Goal: Information Seeking & Learning: Compare options

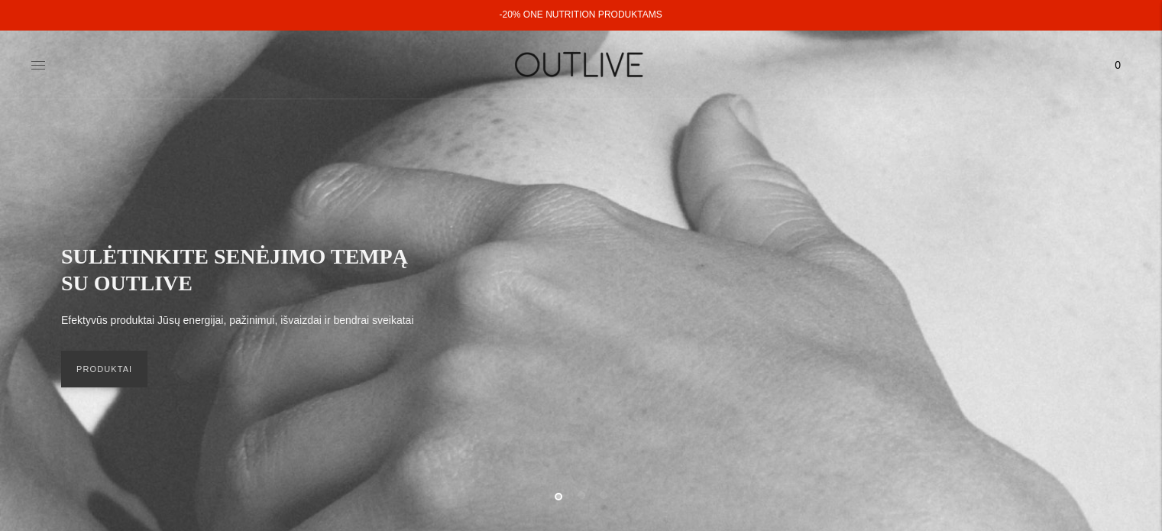
click at [34, 66] on icon at bounding box center [38, 64] width 15 height 15
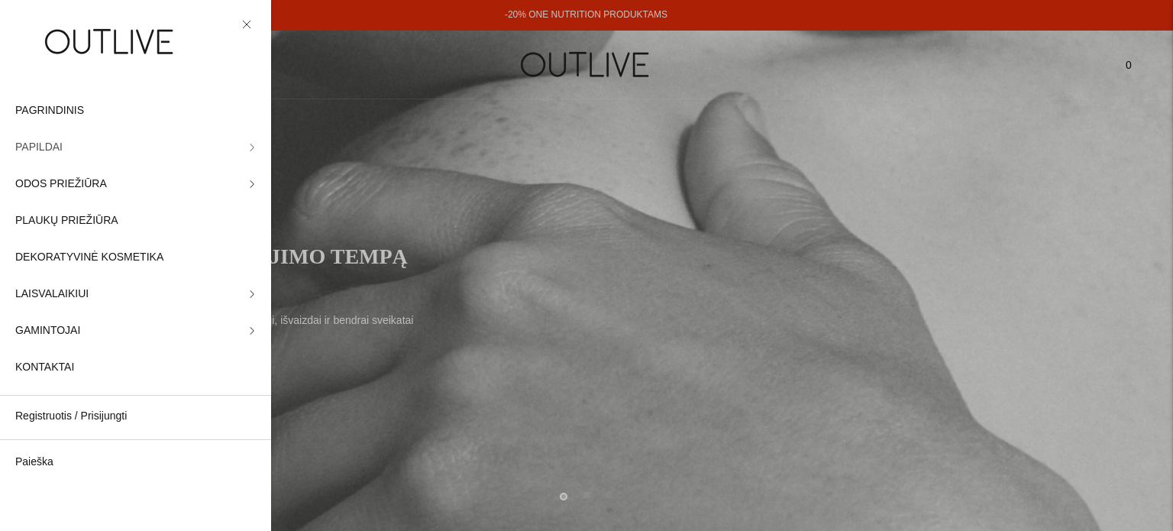
click at [248, 149] on icon at bounding box center [252, 148] width 8 height 8
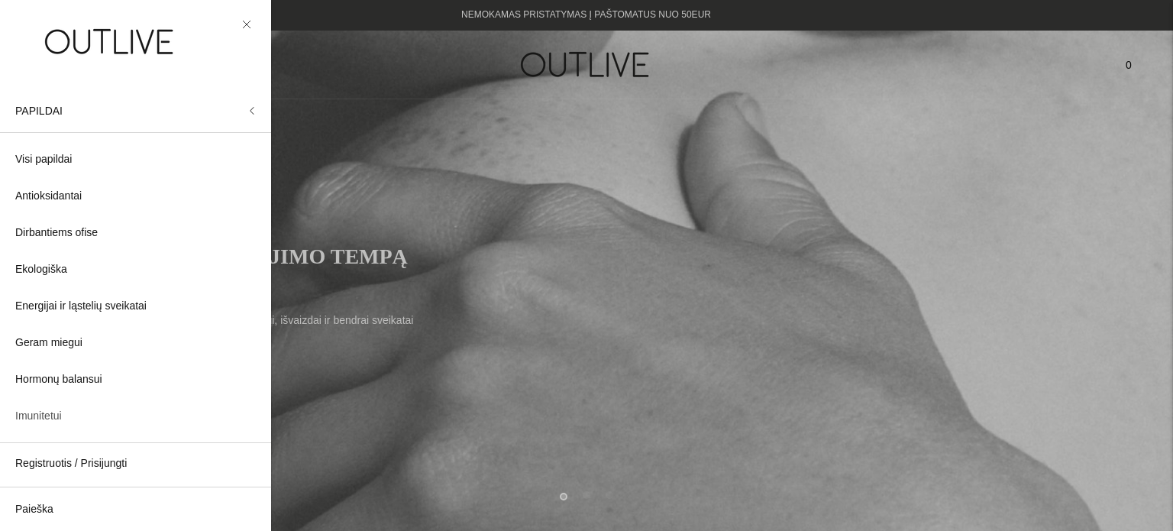
click at [55, 415] on span "Imunitetui" at bounding box center [38, 416] width 47 height 18
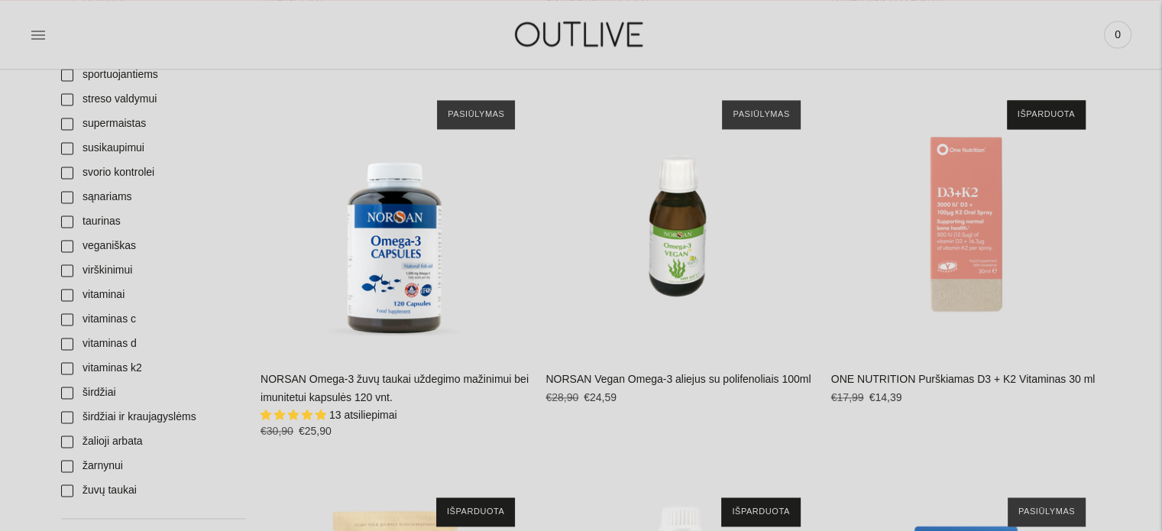
scroll to position [2292, 0]
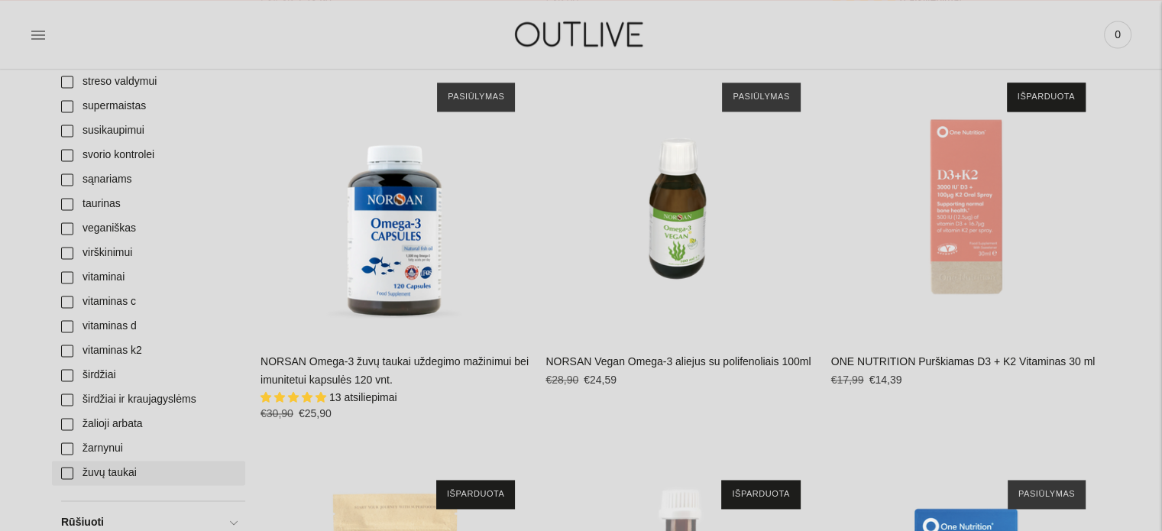
click at [121, 472] on link "žuvų taukai" at bounding box center [148, 473] width 193 height 24
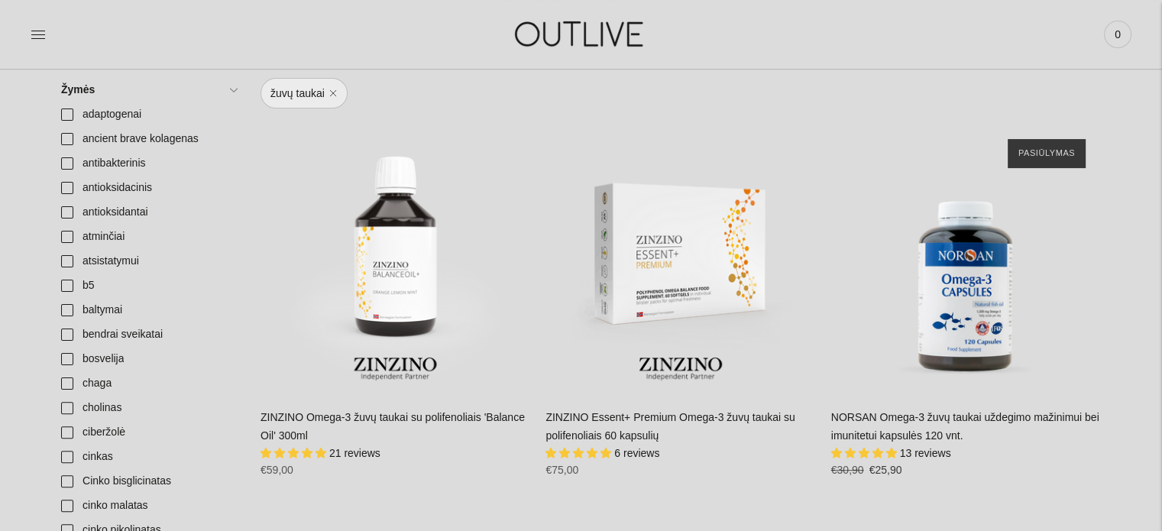
scroll to position [382, 0]
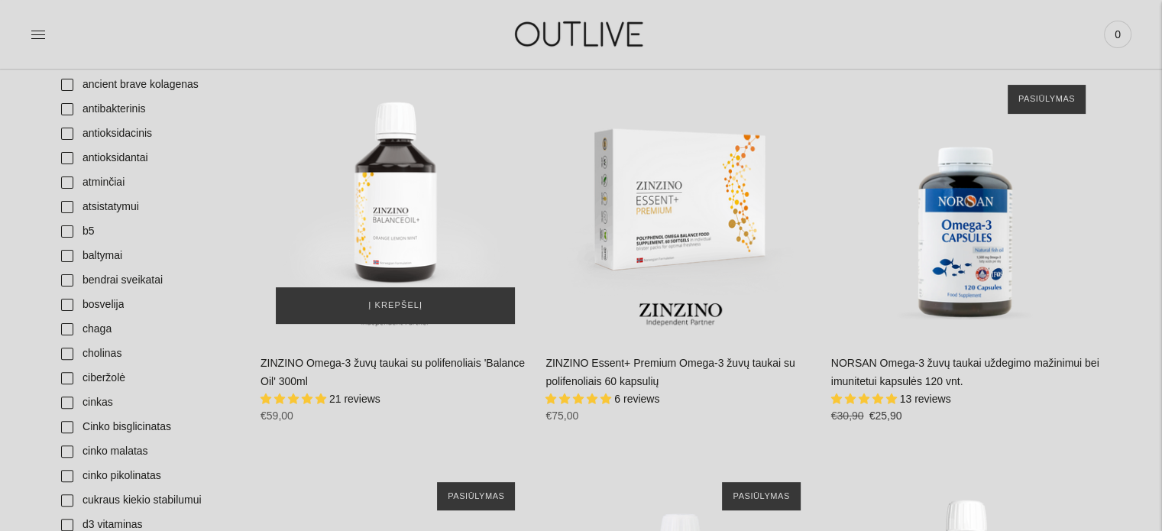
click at [411, 219] on img "ZINZINO Omega-3 žuvų taukai su polifenoliais 'Balance Oil' 300ml\a" at bounding box center [395, 205] width 270 height 270
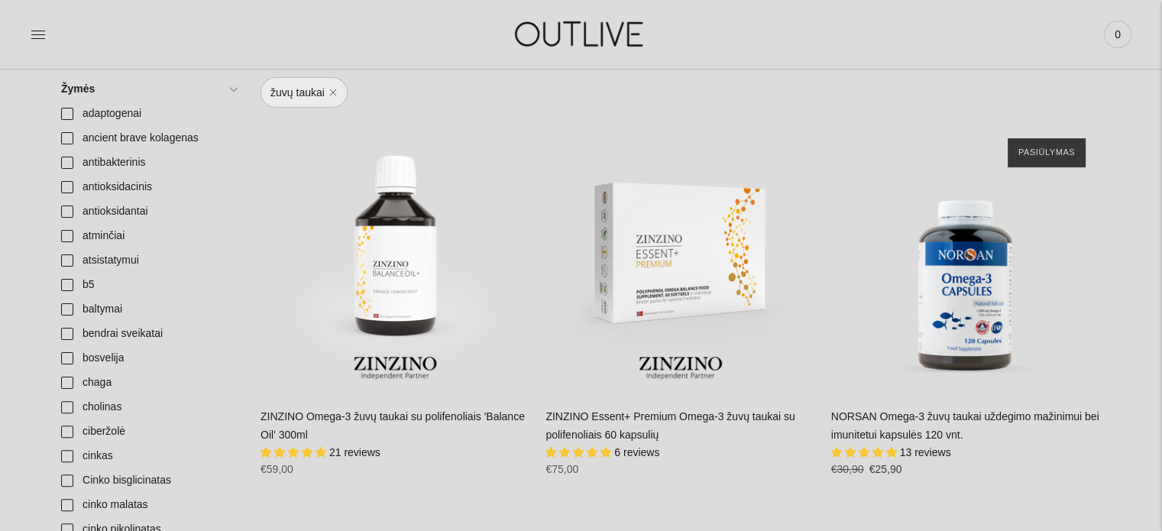
scroll to position [306, 0]
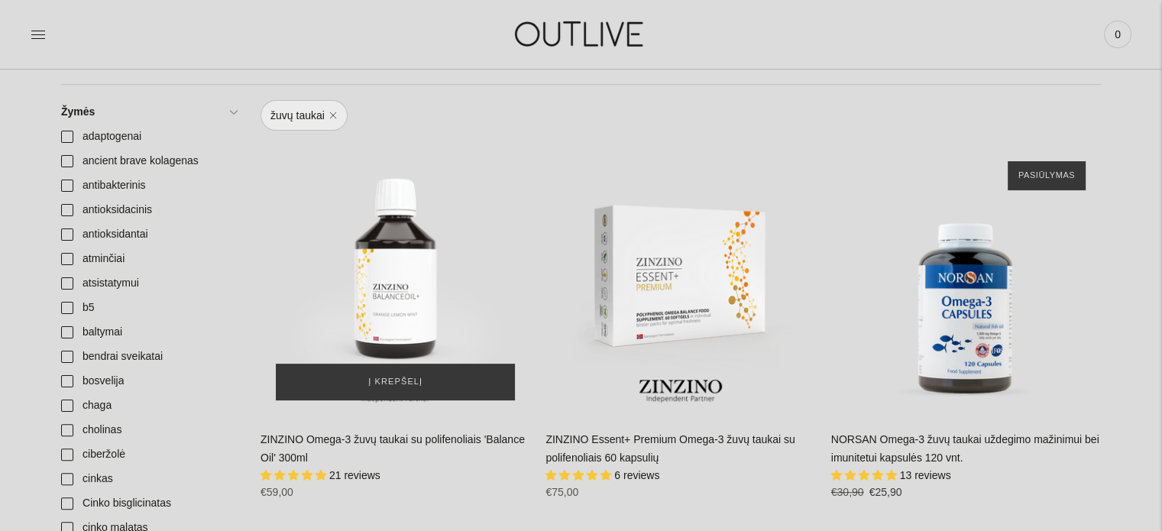
click at [387, 275] on img "ZINZINO Omega-3 žuvų taukai su polifenoliais 'Balance Oil' 300ml\a" at bounding box center [395, 281] width 270 height 270
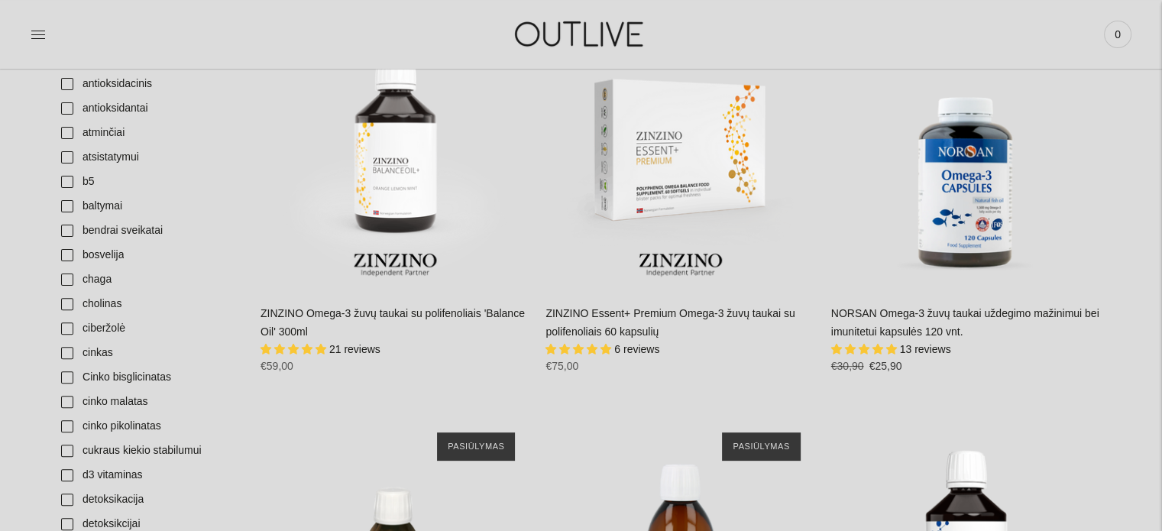
scroll to position [458, 0]
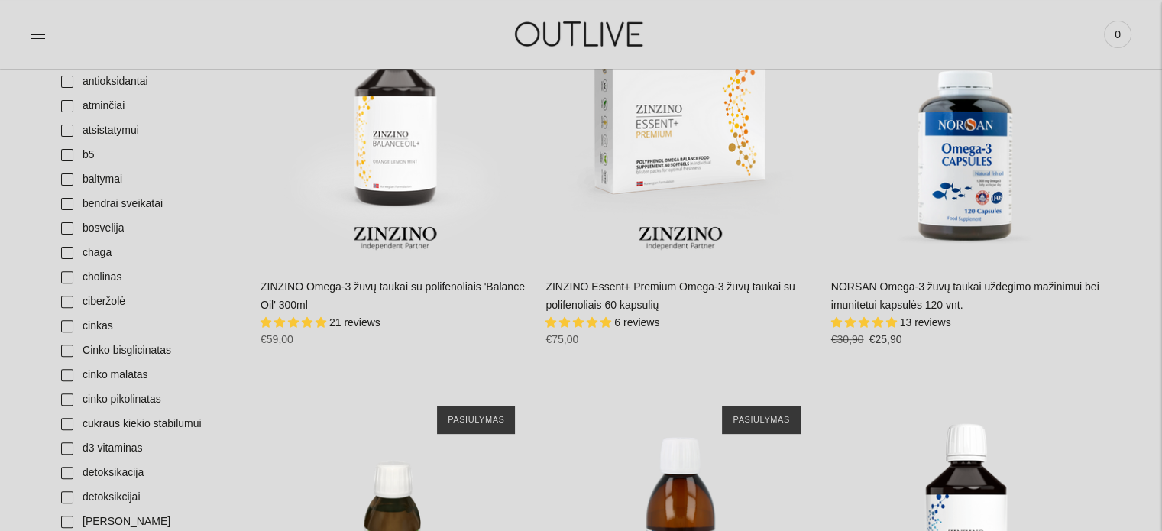
click at [956, 288] on link "NORSAN Omega-3 žuvų taukai uždegimo mažinimui bei imunitetui kapsulės 120 vnt." at bounding box center [965, 295] width 268 height 31
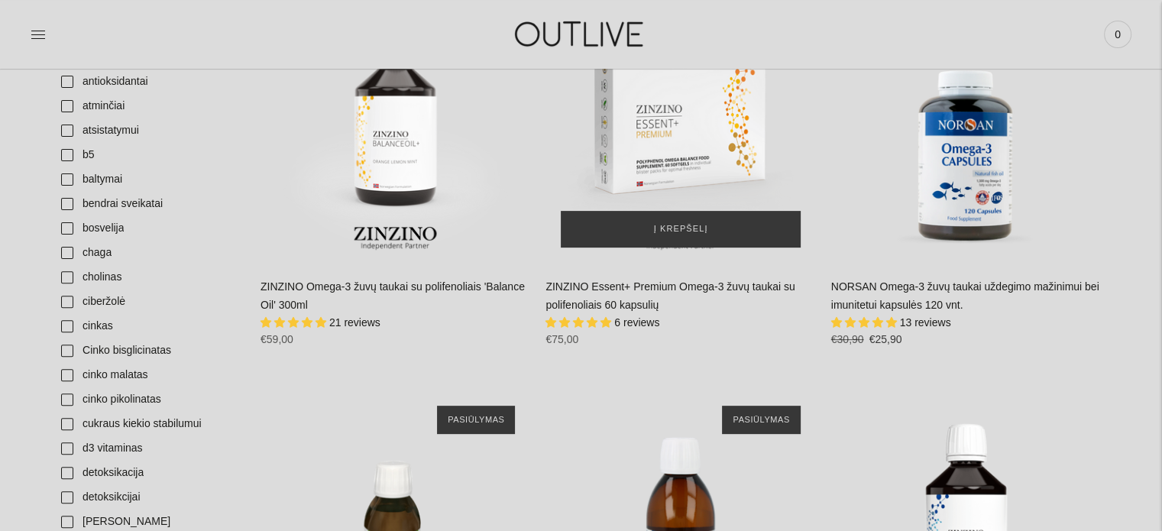
click at [666, 134] on img "ZINZINO Essent+ Premium Omega-3 žuvų taukai su polifenoliais 60 kapsulių\a" at bounding box center [680, 128] width 270 height 270
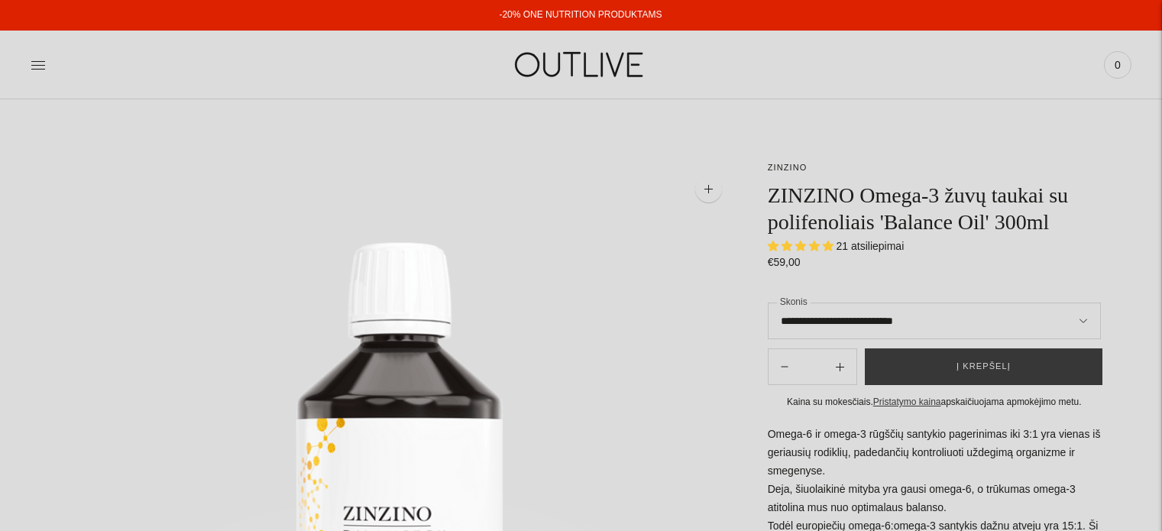
select select "**********"
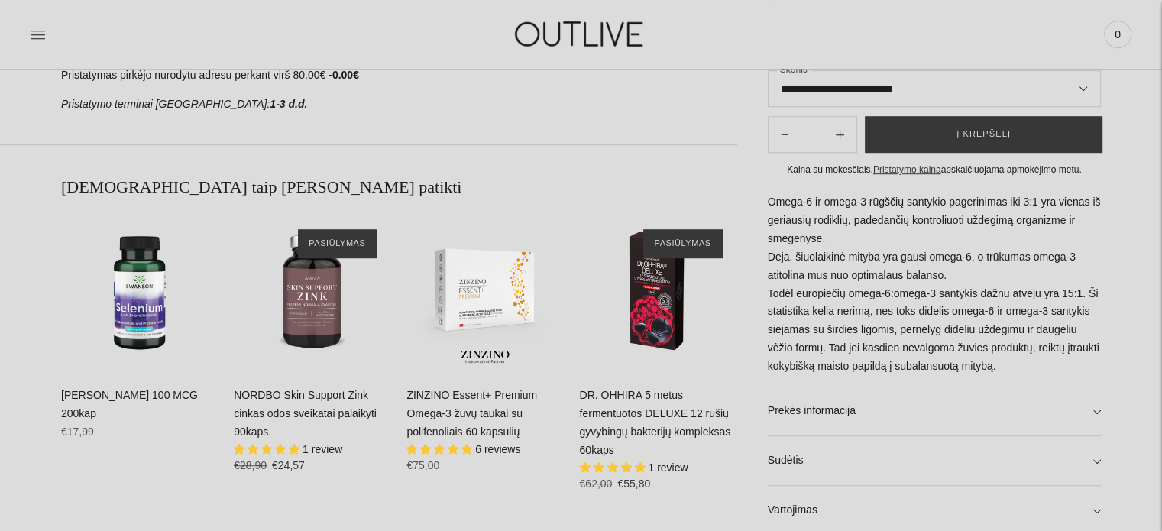
scroll to position [993, 0]
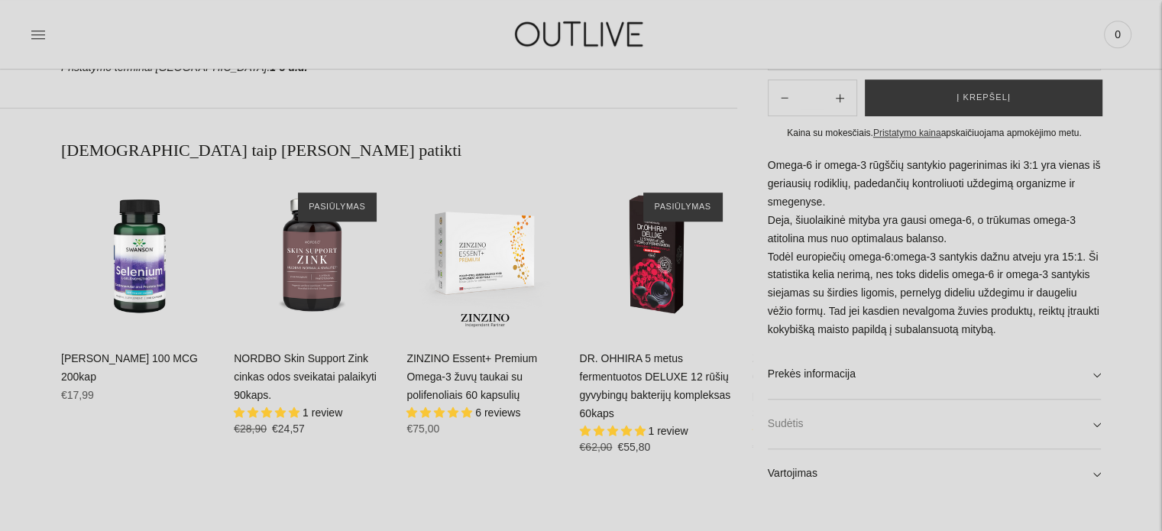
click at [1096, 426] on link "Sudėtis" at bounding box center [934, 423] width 333 height 49
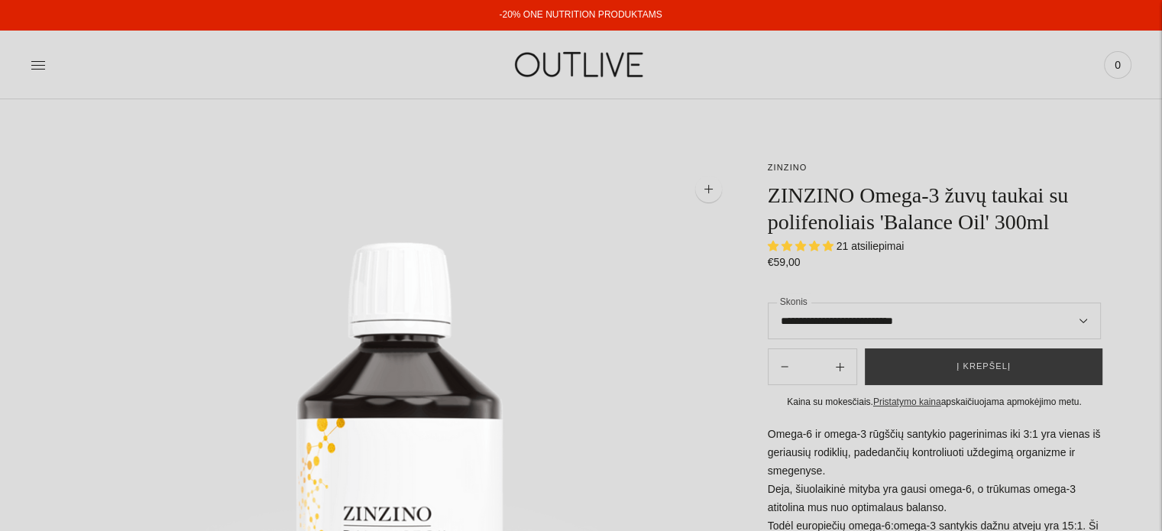
select select "**********"
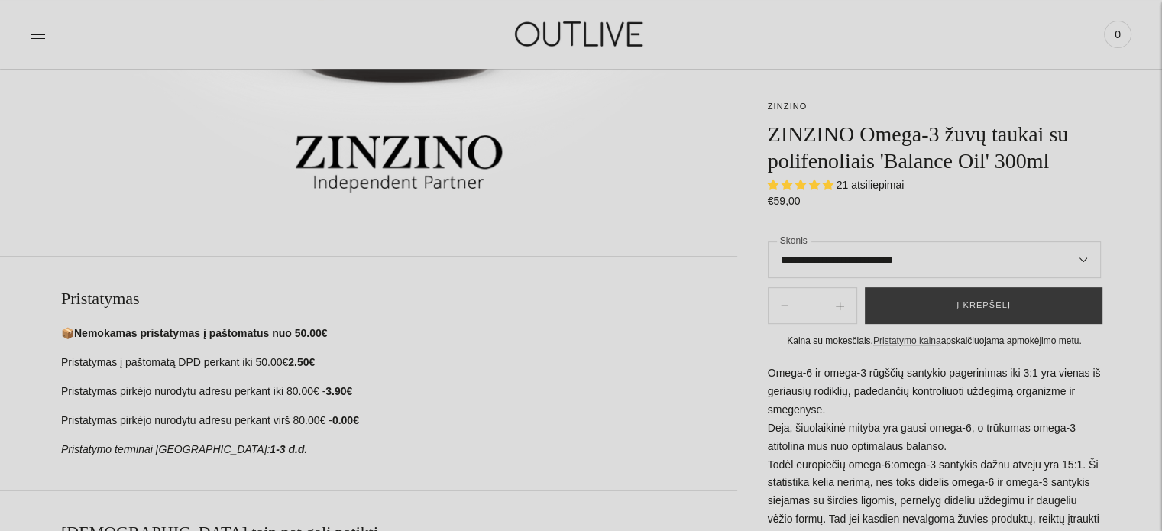
scroll to position [993, 0]
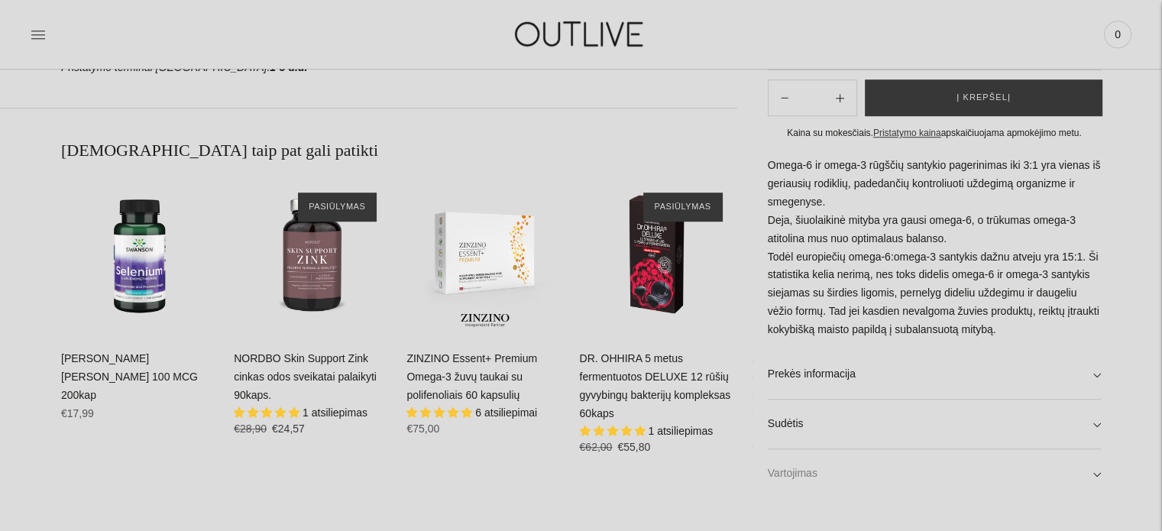
click at [1095, 473] on link "Vartojimas" at bounding box center [934, 473] width 333 height 49
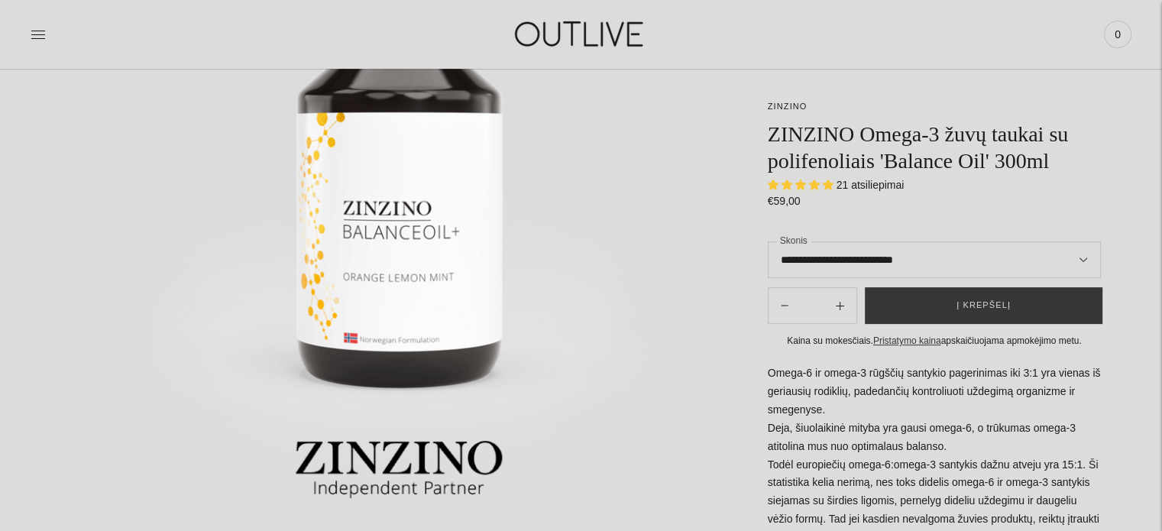
scroll to position [0, 0]
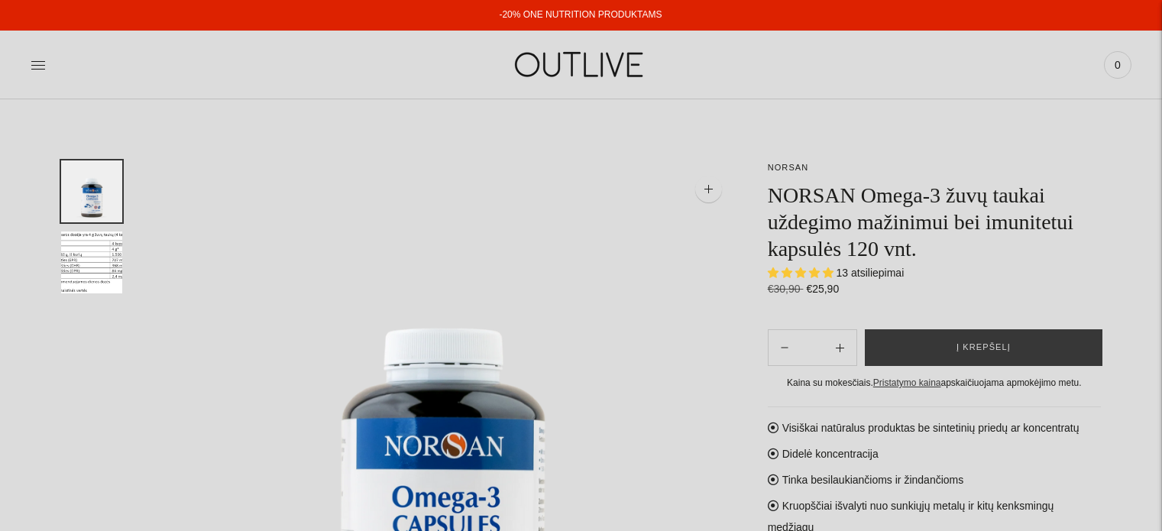
select select "**********"
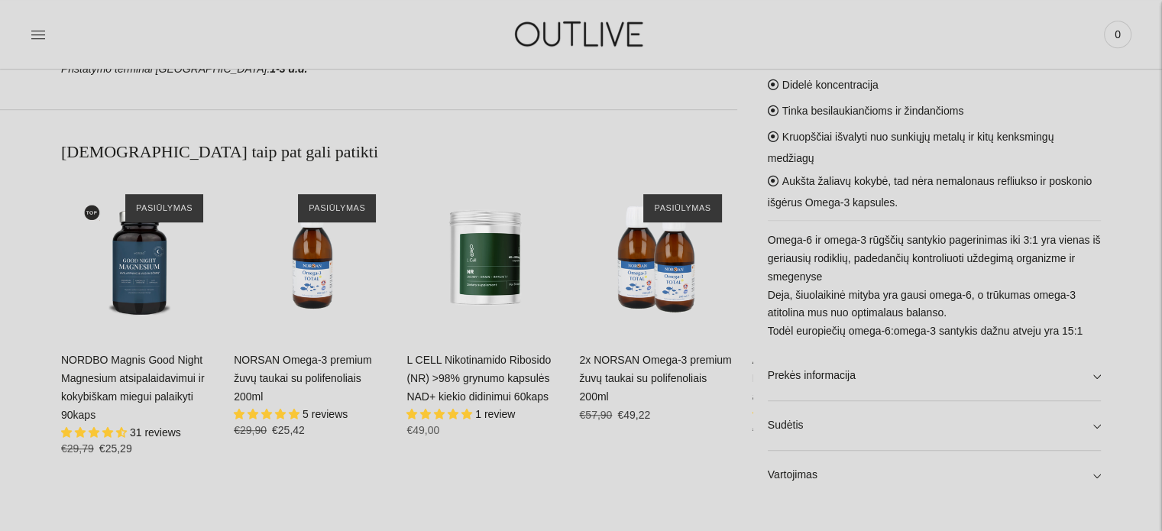
scroll to position [993, 0]
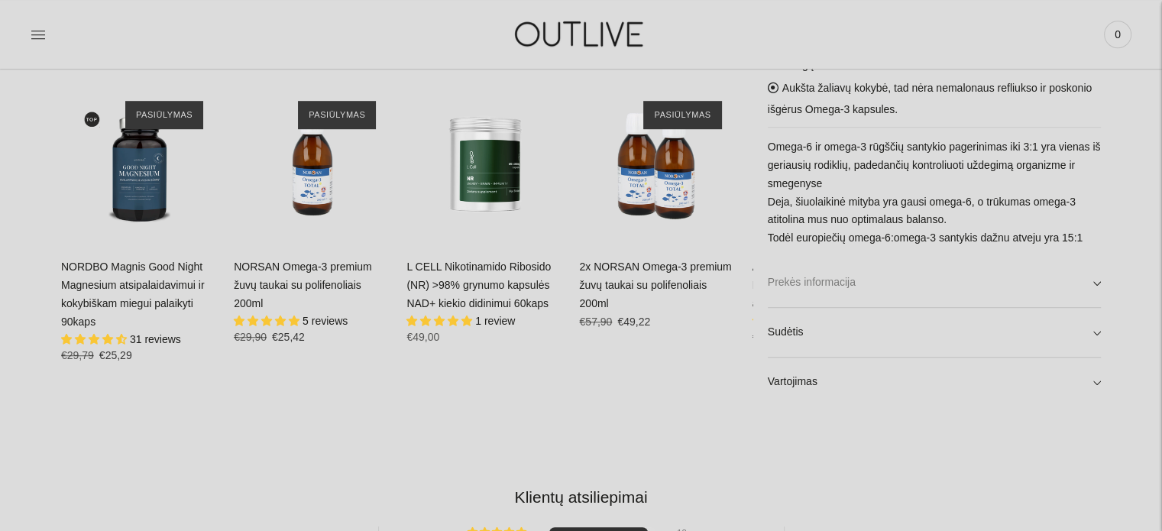
click at [1094, 281] on link "Prekės informacija" at bounding box center [934, 282] width 333 height 49
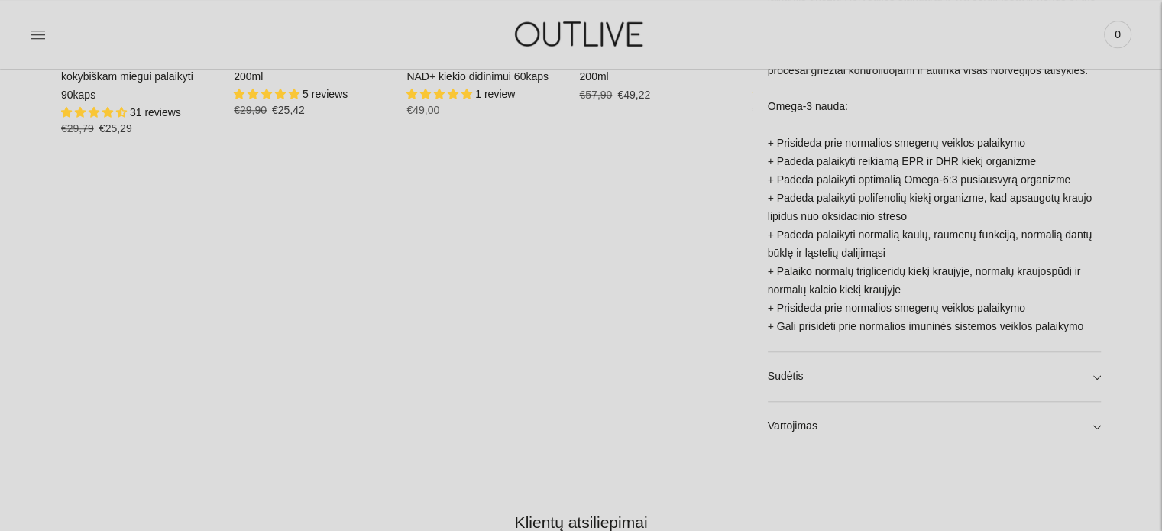
scroll to position [1222, 0]
click at [1095, 357] on link "Sudėtis" at bounding box center [934, 374] width 333 height 49
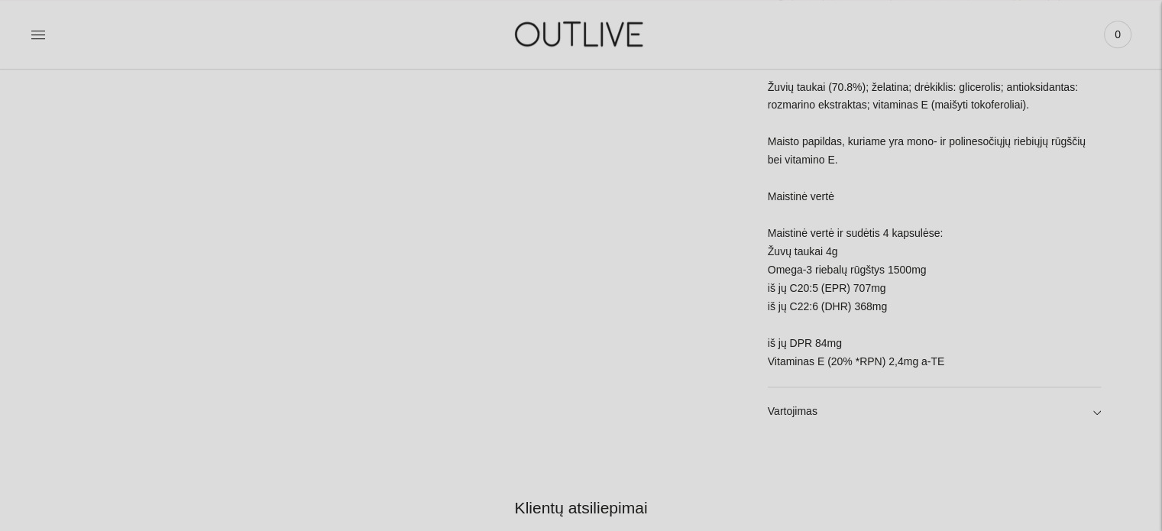
scroll to position [1604, 0]
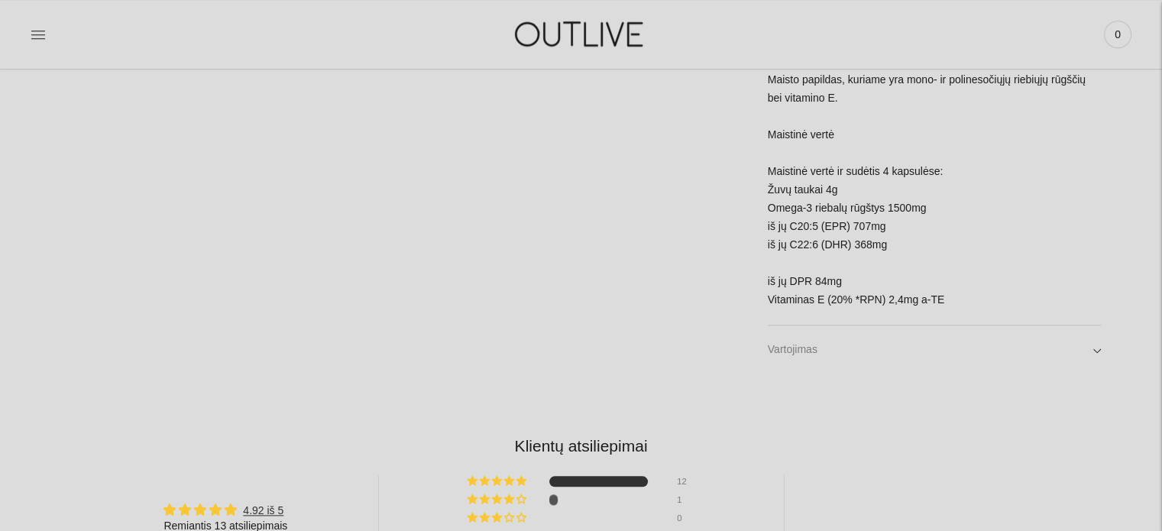
click at [1095, 332] on link "Vartojimas" at bounding box center [934, 349] width 333 height 49
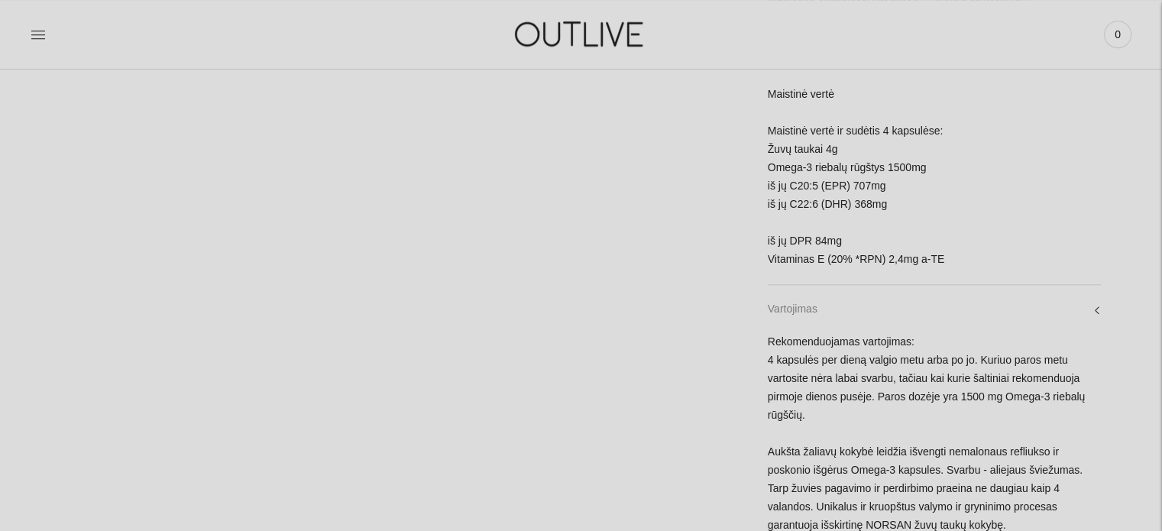
scroll to position [1680, 0]
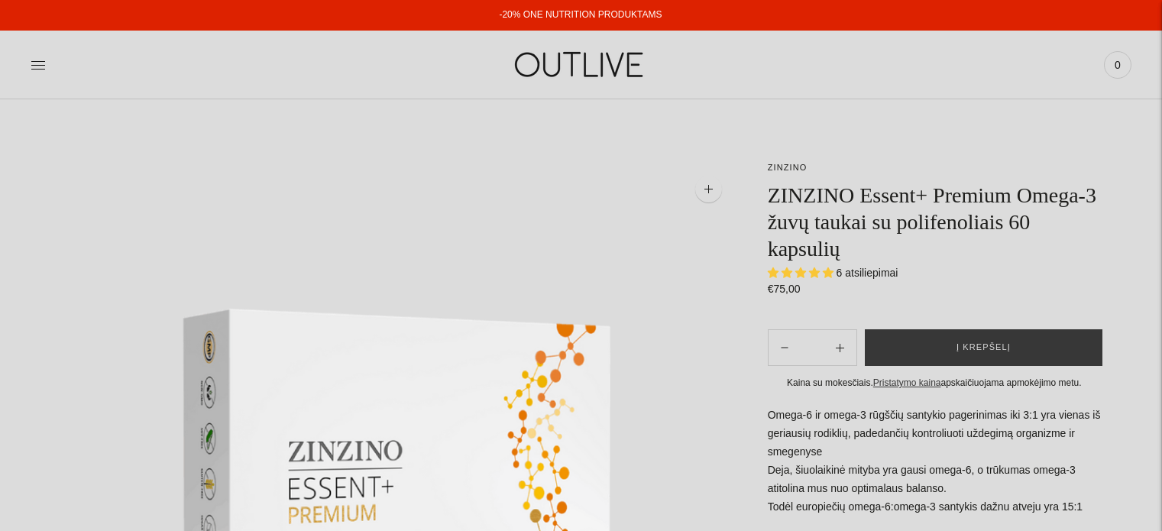
select select "**********"
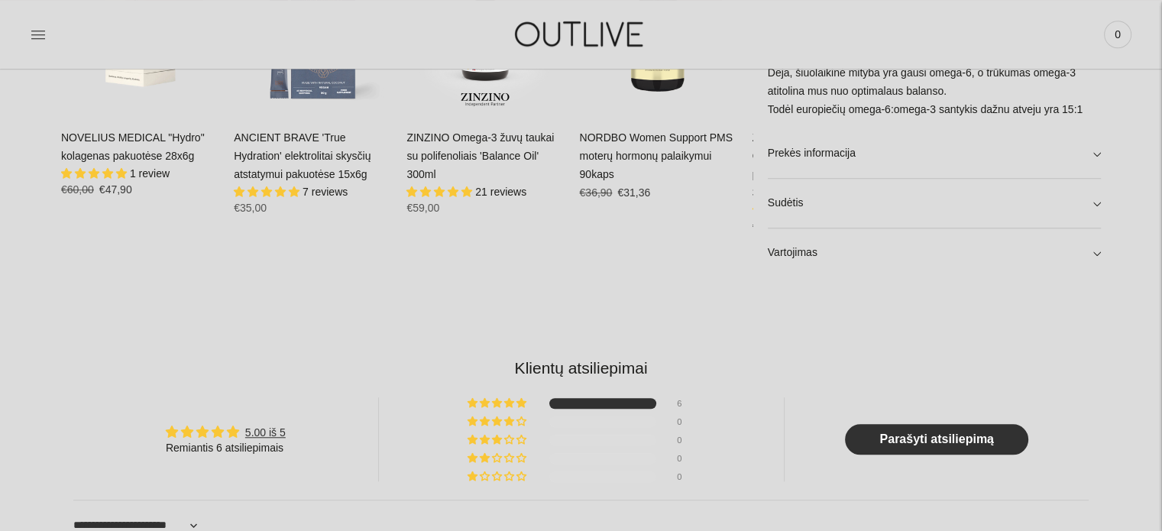
scroll to position [1222, 0]
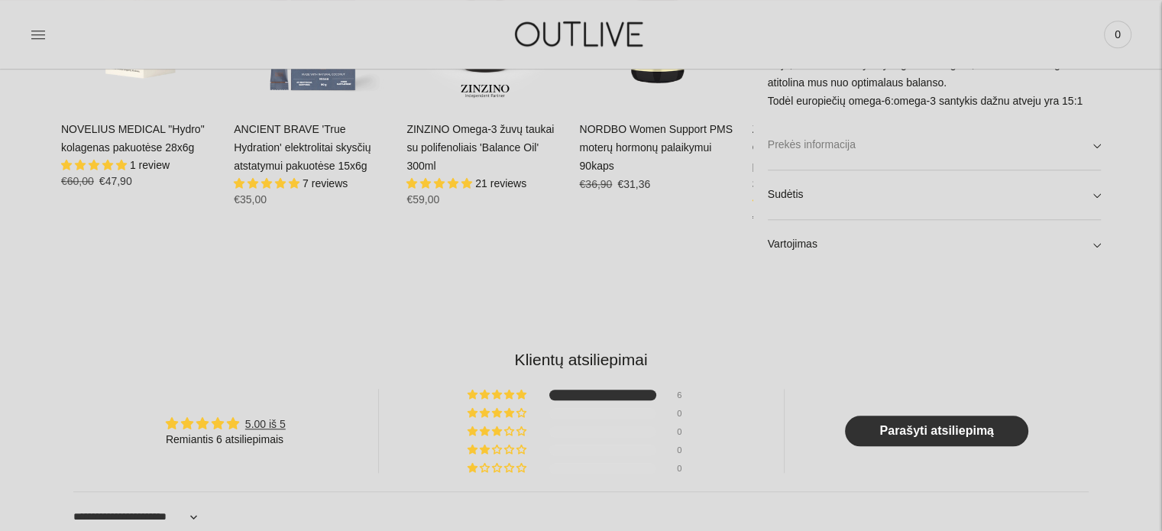
click at [1098, 143] on link "Prekės informacija" at bounding box center [934, 145] width 333 height 49
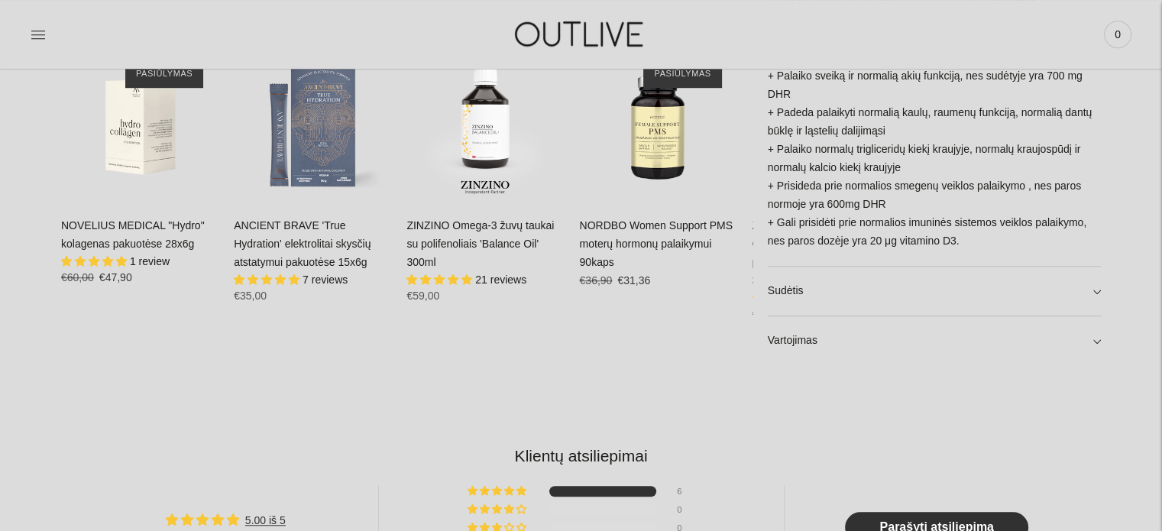
scroll to position [1375, 0]
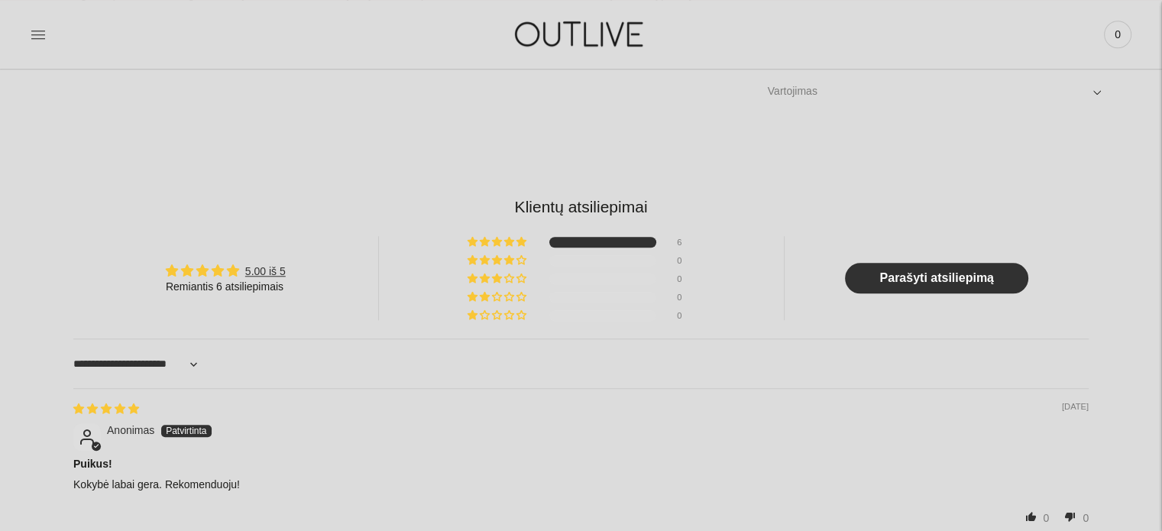
click at [1095, 90] on link "Vartojimas" at bounding box center [934, 91] width 333 height 49
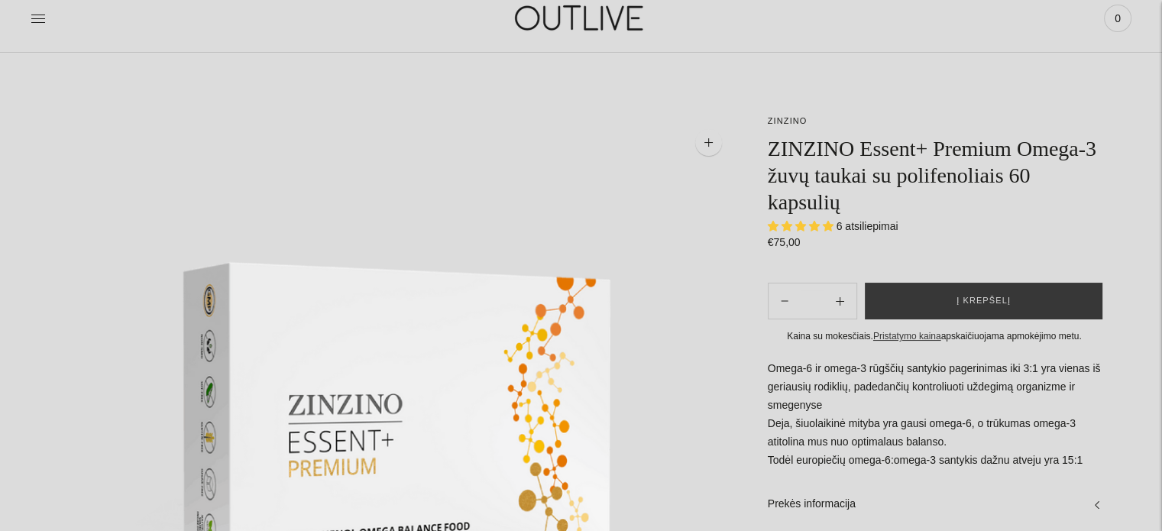
scroll to position [0, 0]
